Goal: Information Seeking & Learning: Learn about a topic

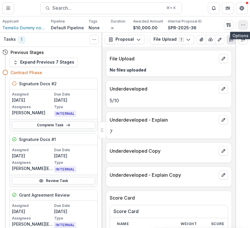
click at [242, 24] on icon "button" at bounding box center [243, 25] width 5 height 5
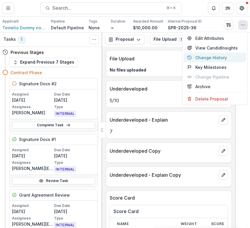
click at [209, 57] on button "Change History" at bounding box center [215, 58] width 63 height 10
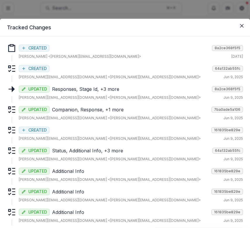
click at [89, 90] on p "Responses, Stage Id, +3 more" at bounding box center [131, 88] width 158 height 7
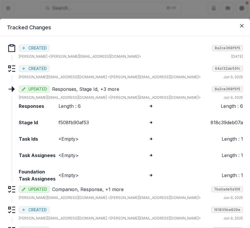
click at [89, 90] on p "Responses, Stage Id, +3 more" at bounding box center [131, 88] width 158 height 7
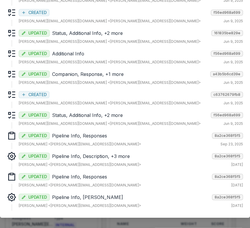
scroll to position [249, 0]
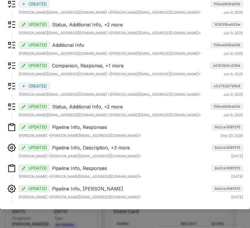
click at [89, 172] on div "UPDATED Pipeline Info, Responses 8a2ce368f5f5 [PERSON_NAME] <[PERSON_NAME][EMAI…" at bounding box center [131, 171] width 224 height 16
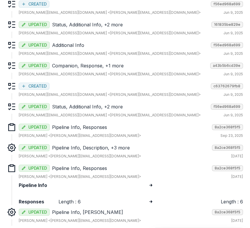
click at [89, 172] on div "UPDATED Pipeline Info, Responses 8a2ce368f5f5 [PERSON_NAME] <[PERSON_NAME][EMAI…" at bounding box center [131, 171] width 224 height 16
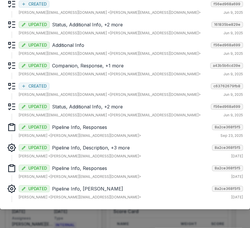
click at [84, 192] on div "UPDATED Pipeline Info, Grant Amount 8a2ce368f5f5 [PERSON_NAME] <[PERSON_NAME][E…" at bounding box center [131, 192] width 224 height 16
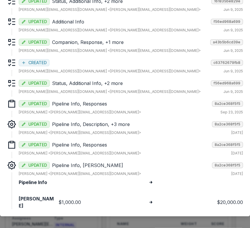
scroll to position [270, 0]
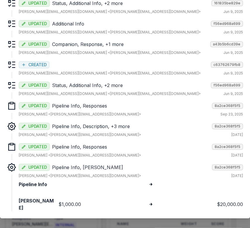
click at [89, 166] on p "Pipeline Info, [PERSON_NAME]" at bounding box center [131, 166] width 158 height 7
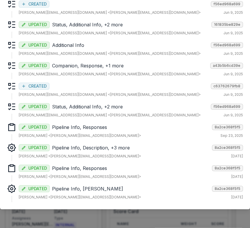
click at [99, 146] on p "Pipeline Info, Description, +3 more" at bounding box center [131, 147] width 158 height 7
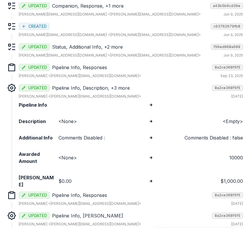
scroll to position [306, 0]
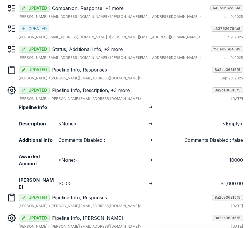
click at [107, 91] on p "Pipeline Info, Description, +3 more" at bounding box center [131, 90] width 158 height 7
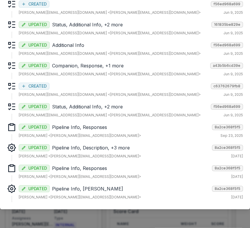
scroll to position [249, 0]
click at [105, 128] on p "Pipeline Info, Responses" at bounding box center [131, 126] width 158 height 7
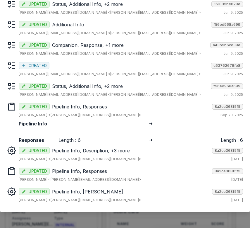
scroll to position [272, 0]
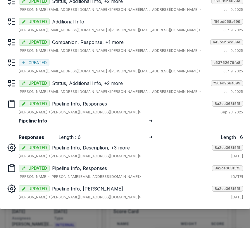
click at [92, 103] on p "Pipeline Info, Responses" at bounding box center [131, 103] width 158 height 7
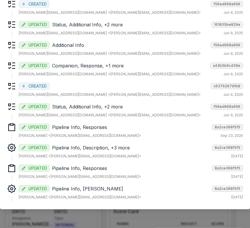
click at [92, 104] on p "Status, Additional Info, +2 more" at bounding box center [130, 106] width 156 height 7
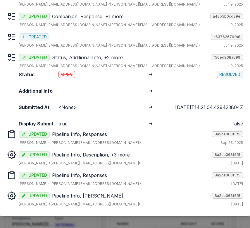
scroll to position [305, 0]
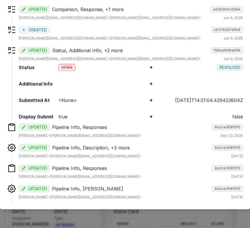
click at [92, 52] on p "Status, Additional Info, +2 more" at bounding box center [130, 50] width 156 height 7
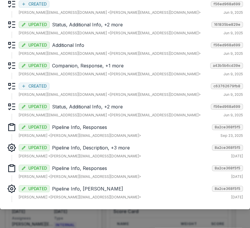
click at [87, 91] on div "CREATED c63762679fb8 [PERSON_NAME][EMAIL_ADDRESS][DOMAIN_NAME] <[PERSON_NAME][E…" at bounding box center [131, 89] width 224 height 16
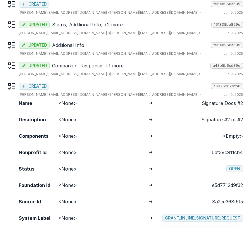
scroll to position [306, 0]
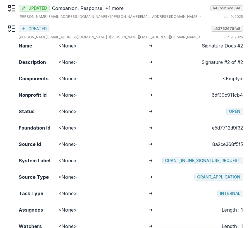
click at [95, 36] on p "[PERSON_NAME][EMAIL_ADDRESS][DOMAIN_NAME] <[PERSON_NAME][EMAIL_ADDRESS][DOMAIN_…" at bounding box center [110, 37] width 182 height 5
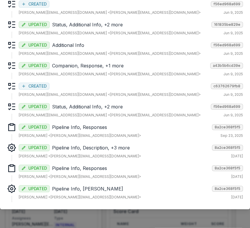
scroll to position [249, 0]
click at [96, 70] on div "UPDATED Companion, Response, +1 more a43b5b6cd39e [PERSON_NAME][EMAIL_ADDRESS][…" at bounding box center [131, 69] width 224 height 16
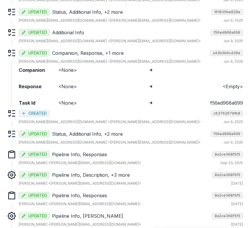
scroll to position [260, 0]
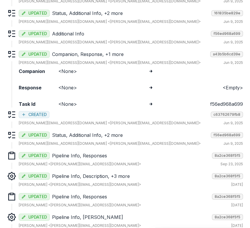
click at [88, 54] on p "Companion, Response, +1 more" at bounding box center [130, 54] width 156 height 7
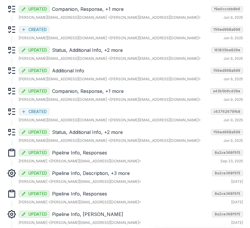
scroll to position [222, 0]
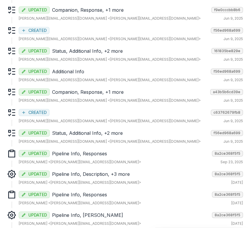
click at [97, 52] on p "Status, Additional Info, +2 more" at bounding box center [130, 50] width 157 height 7
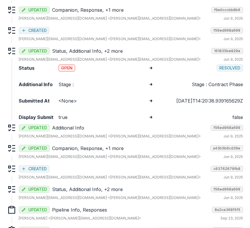
click at [97, 52] on p "Status, Additional Info, +2 more" at bounding box center [130, 50] width 157 height 7
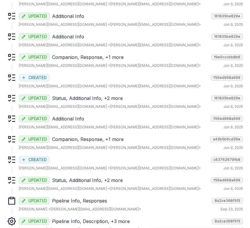
scroll to position [173, 0]
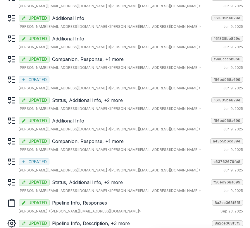
click at [96, 56] on p "Companion, Response, +1 more" at bounding box center [130, 59] width 157 height 7
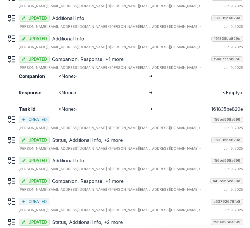
click at [96, 56] on p "Companion, Response, +1 more" at bounding box center [130, 59] width 157 height 7
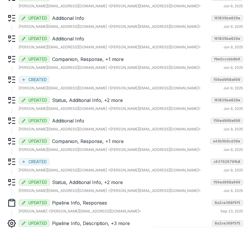
click at [104, 39] on p "Additional Info" at bounding box center [130, 38] width 157 height 7
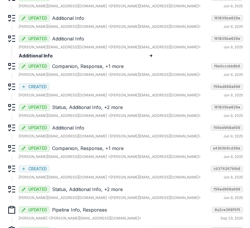
click at [104, 39] on p "Additional Info" at bounding box center [130, 38] width 157 height 7
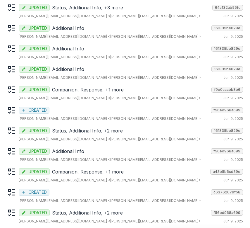
scroll to position [137, 0]
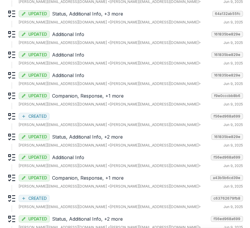
click at [100, 55] on p "Additional Info" at bounding box center [130, 54] width 157 height 7
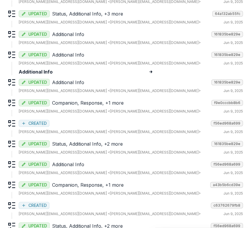
click at [100, 56] on p "Additional Info" at bounding box center [130, 54] width 157 height 7
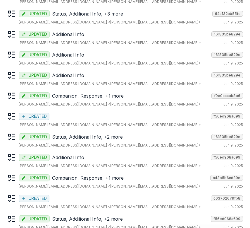
click at [106, 44] on div "[PERSON_NAME][EMAIL_ADDRESS][DOMAIN_NAME] <[PERSON_NAME][EMAIL_ADDRESS][DOMAIN_…" at bounding box center [131, 42] width 224 height 5
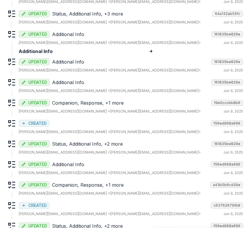
click at [106, 43] on div "[PERSON_NAME][EMAIL_ADDRESS][DOMAIN_NAME] <[PERSON_NAME][EMAIL_ADDRESS][DOMAIN_…" at bounding box center [131, 42] width 224 height 5
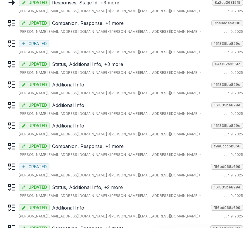
scroll to position [80, 0]
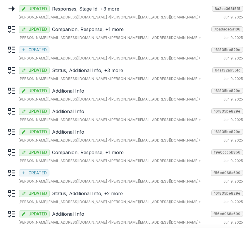
click at [102, 67] on p "Status, Additional Info, +3 more" at bounding box center [131, 70] width 158 height 7
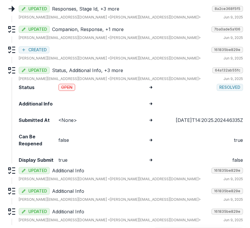
click at [102, 67] on p "Status, Additional Info, +3 more" at bounding box center [131, 70] width 158 height 7
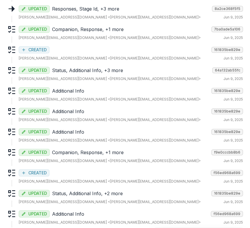
click at [113, 44] on div "Responses CREATED 8a2ce368f5f5 [PERSON_NAME] <[PERSON_NAME][EMAIL_ADDRESS][DOMA…" at bounding box center [125, 166] width 236 height 407
click at [111, 47] on div "CREATED 161835be829e" at bounding box center [131, 49] width 224 height 8
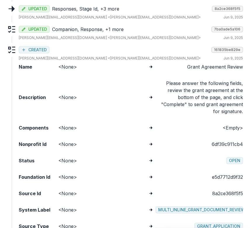
click at [111, 47] on div "CREATED 161835be829e" at bounding box center [131, 49] width 224 height 8
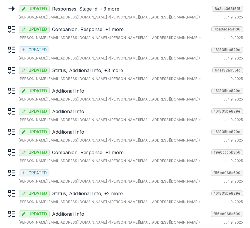
click at [124, 29] on p "Companion, Response, +1 more" at bounding box center [130, 29] width 157 height 7
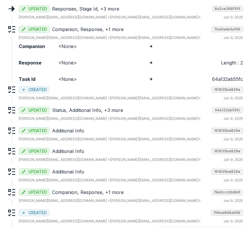
click at [124, 29] on p "Companion, Response, +1 more" at bounding box center [130, 29] width 157 height 7
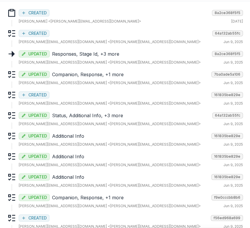
scroll to position [26, 0]
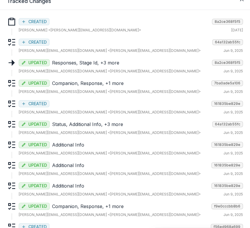
click at [111, 68] on div "[PERSON_NAME][EMAIL_ADDRESS][DOMAIN_NAME] <[PERSON_NAME][EMAIL_ADDRESS][DOMAIN_…" at bounding box center [131, 70] width 224 height 5
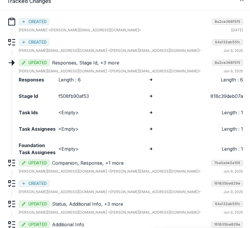
click at [111, 68] on div "[PERSON_NAME][EMAIL_ADDRESS][DOMAIN_NAME] <[PERSON_NAME][EMAIL_ADDRESS][DOMAIN_…" at bounding box center [131, 70] width 224 height 5
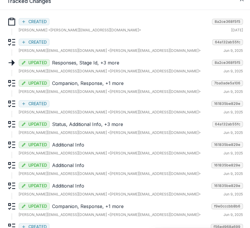
click at [119, 50] on div "[PERSON_NAME][EMAIL_ADDRESS][DOMAIN_NAME] <[PERSON_NAME][EMAIL_ADDRESS][DOMAIN_…" at bounding box center [131, 50] width 224 height 5
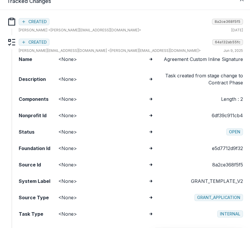
click at [119, 50] on div "[PERSON_NAME][EMAIL_ADDRESS][DOMAIN_NAME] <[PERSON_NAME][EMAIL_ADDRESS][DOMAIN_…" at bounding box center [131, 50] width 224 height 5
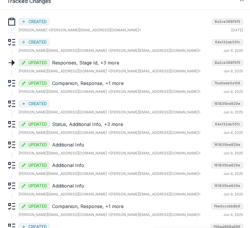
click at [133, 32] on div "[PERSON_NAME] <[PERSON_NAME][EMAIL_ADDRESS][DOMAIN_NAME]> [DATE]" at bounding box center [131, 29] width 224 height 5
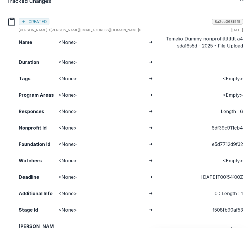
click at [133, 32] on div "[PERSON_NAME] <[PERSON_NAME][EMAIL_ADDRESS][DOMAIN_NAME]> [DATE]" at bounding box center [131, 29] width 224 height 5
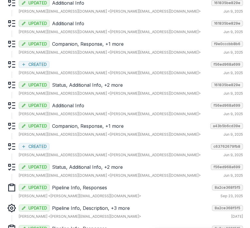
scroll to position [249, 0]
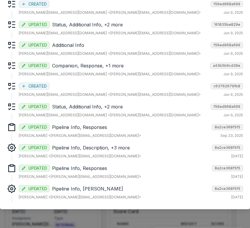
click at [84, 216] on div "Tracked Changes Responses CREATED 8a2ce368f5f5 [PERSON_NAME] <[PERSON_NAME][EMA…" at bounding box center [125, 114] width 250 height 228
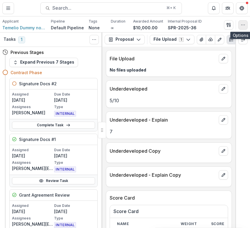
click at [243, 21] on button "button" at bounding box center [242, 24] width 9 height 9
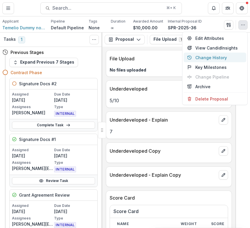
click at [207, 58] on button "Change History" at bounding box center [215, 58] width 63 height 10
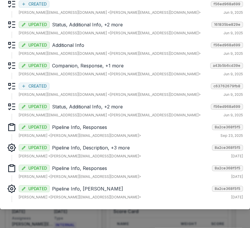
click at [110, 169] on p "Pipeline Info, Responses" at bounding box center [131, 167] width 158 height 7
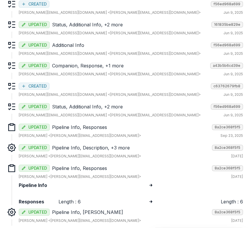
click at [110, 169] on p "Pipeline Info, Responses" at bounding box center [131, 167] width 158 height 7
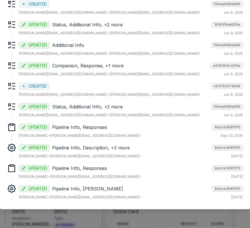
click at [75, 186] on p "Pipeline Info, [PERSON_NAME]" at bounding box center [131, 188] width 158 height 7
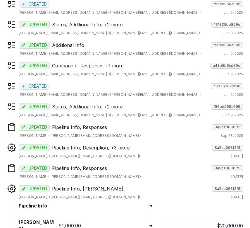
click at [74, 187] on p "Pipeline Info, [PERSON_NAME]" at bounding box center [131, 188] width 158 height 7
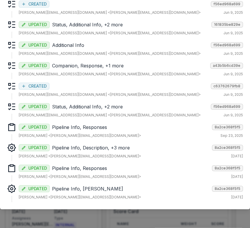
click at [80, 172] on div "UPDATED Pipeline Info, Responses 8a2ce368f5f5 [PERSON_NAME] <[PERSON_NAME][EMAI…" at bounding box center [131, 171] width 224 height 16
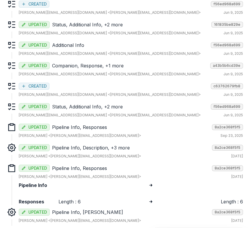
click at [80, 172] on div "UPDATED Pipeline Info, Responses 8a2ce368f5f5 [PERSON_NAME] <[PERSON_NAME][EMAI…" at bounding box center [131, 171] width 224 height 16
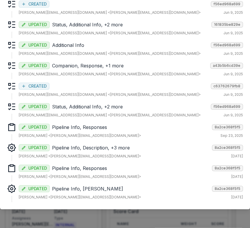
click at [91, 143] on div "UPDATED Pipeline Info, Description, +3 more 8a2ce368f5f5" at bounding box center [131, 147] width 224 height 8
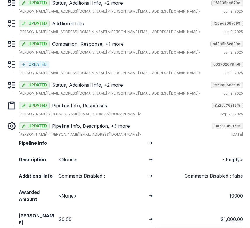
scroll to position [268, 0]
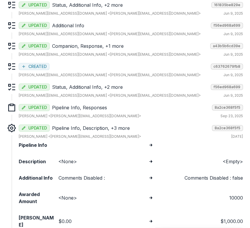
click at [97, 108] on p "Pipeline Info, Responses" at bounding box center [131, 107] width 158 height 7
